Goal: Find specific page/section: Find specific page/section

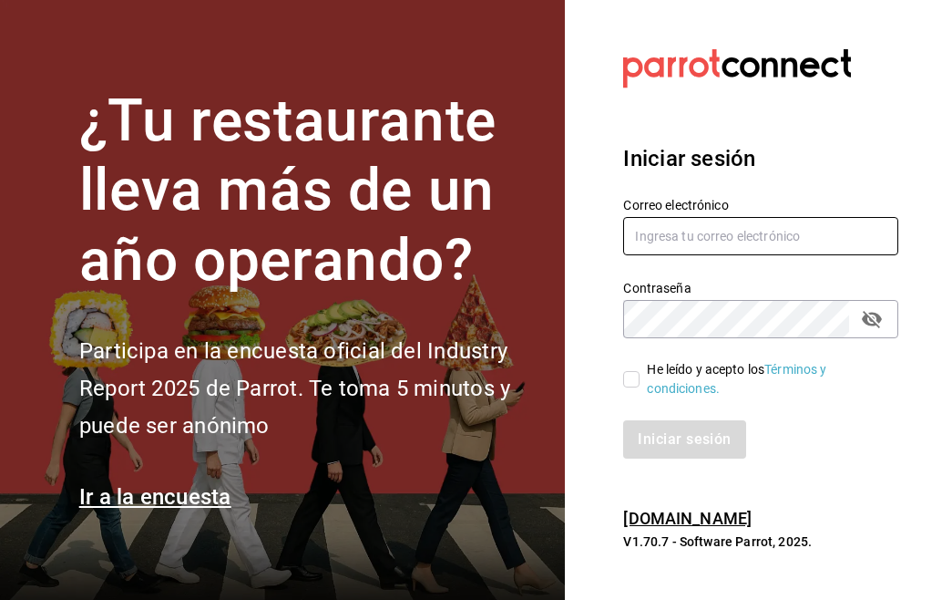
type input "[EMAIL_ADDRESS][DOMAIN_NAME]"
click at [635, 383] on input "He leído y acepto los Términos y condiciones." at bounding box center [631, 379] width 16 height 16
checkbox input "true"
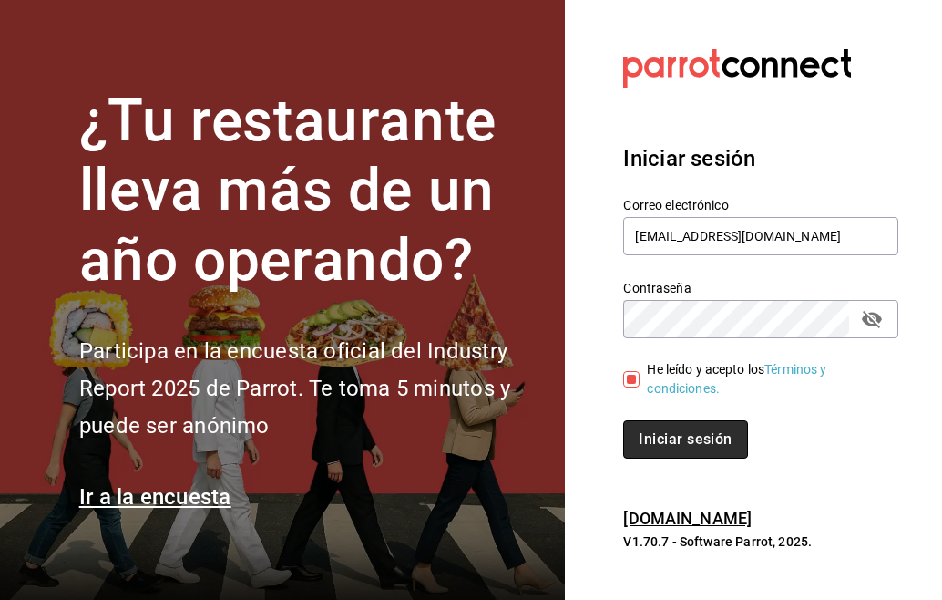
click at [682, 436] on font "Iniciar sesión" at bounding box center [685, 438] width 93 height 17
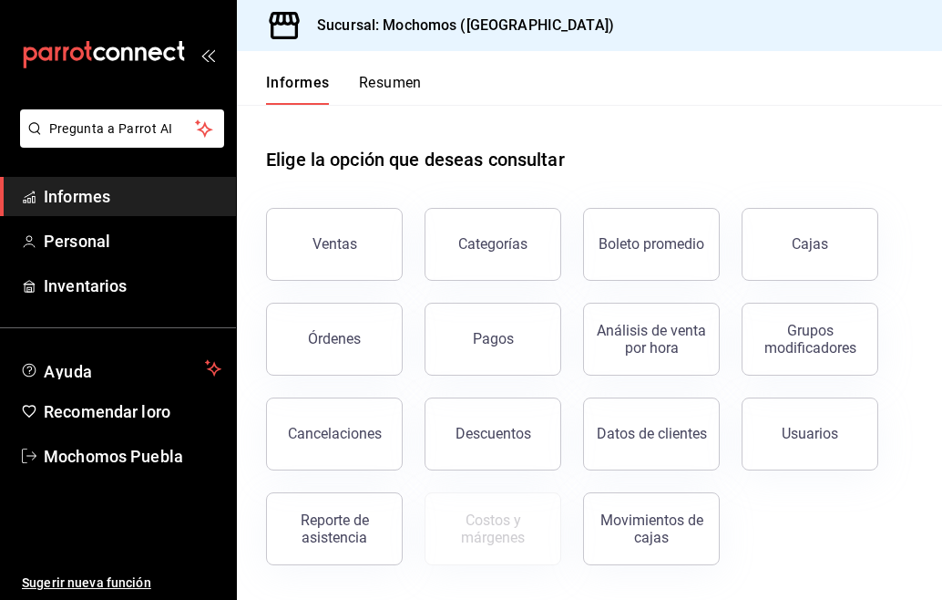
click at [381, 83] on font "Resumen" at bounding box center [390, 82] width 63 height 17
